Goal: Check status: Check status

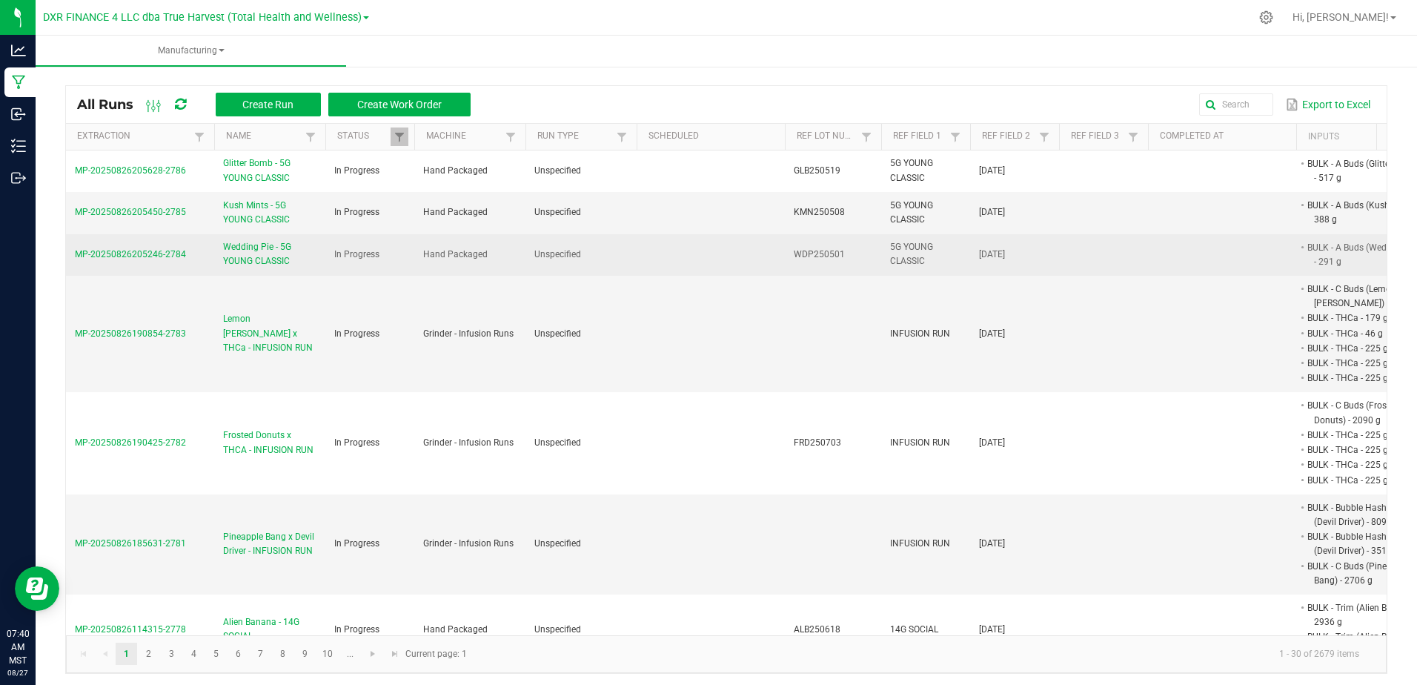
click at [153, 255] on span "MP-20250826205246-2784" at bounding box center [130, 254] width 111 height 10
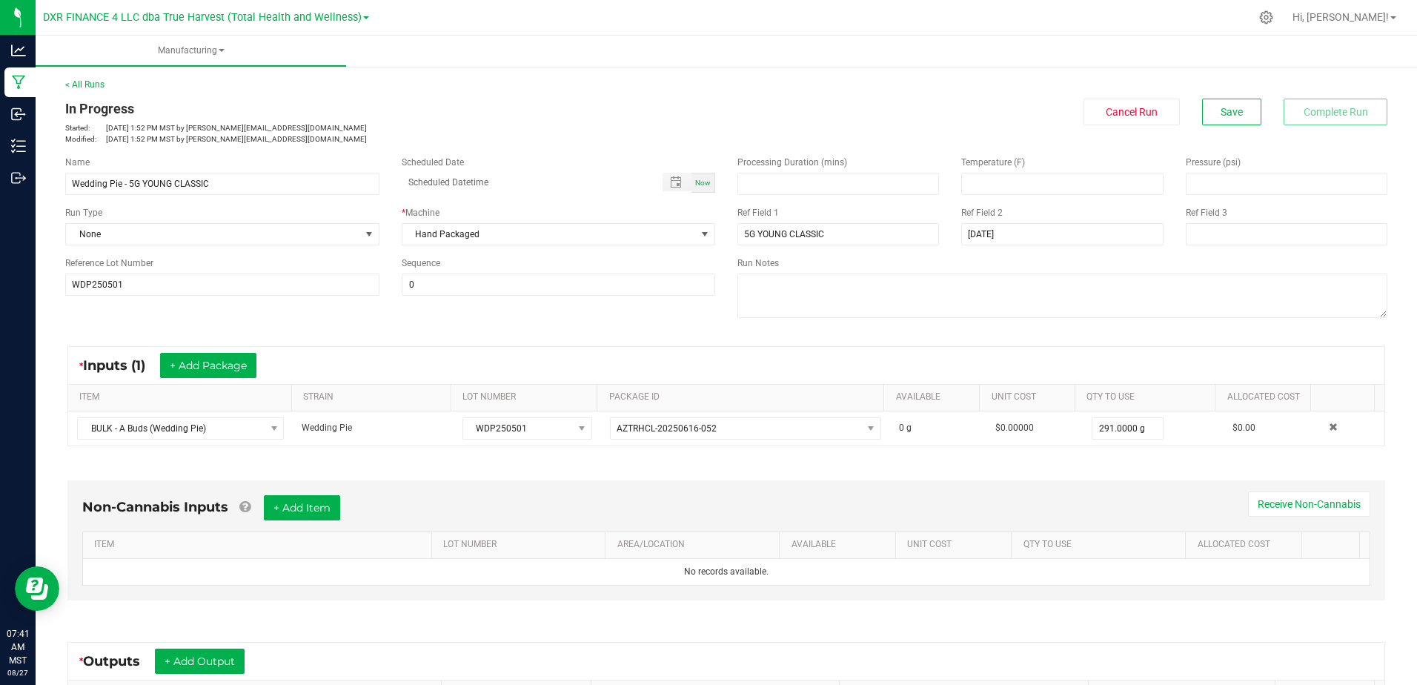
click at [399, 330] on div "Name Wedding Pie - 5G YOUNG CLASSIC Scheduled Date Now Run Type None * Machine …" at bounding box center [726, 238] width 1344 height 188
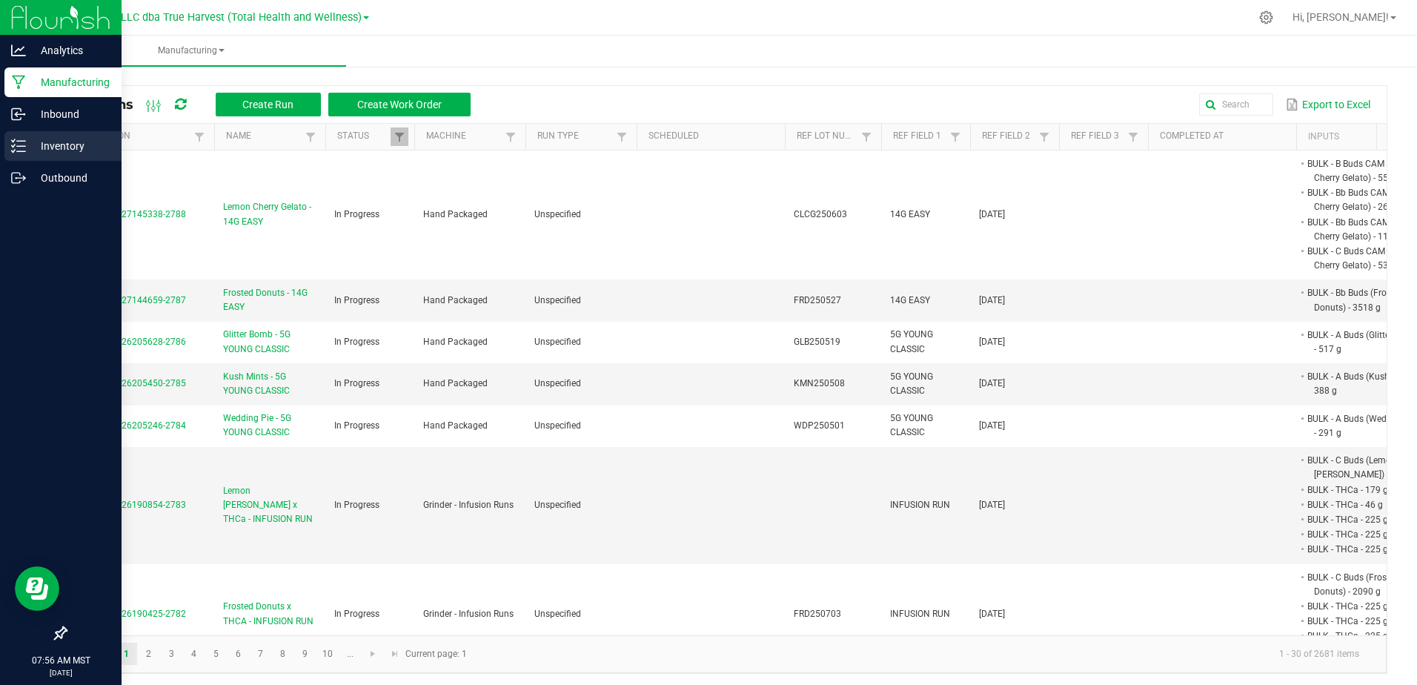
click at [24, 141] on line at bounding box center [21, 141] width 8 height 0
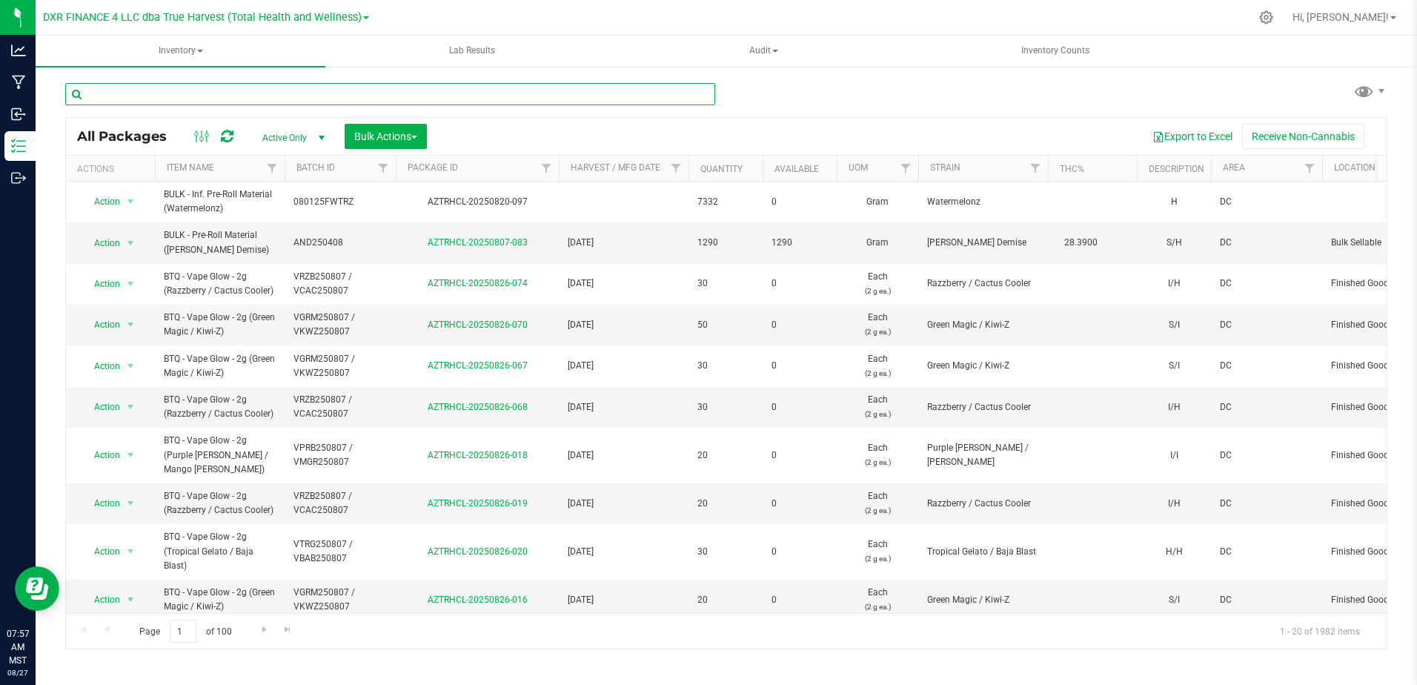
click at [156, 96] on input "text" at bounding box center [390, 94] width 650 height 22
paste input "KMN250508"
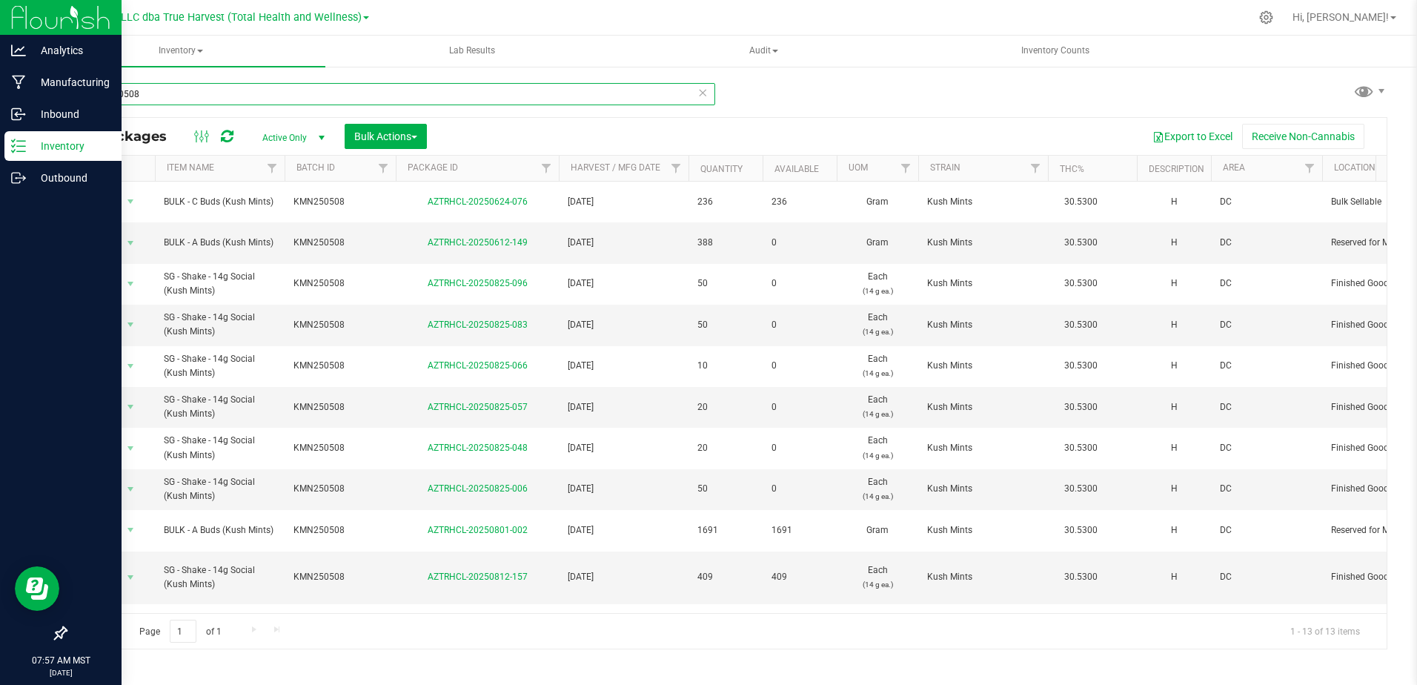
type input "KMN250508"
